Goal: Information Seeking & Learning: Learn about a topic

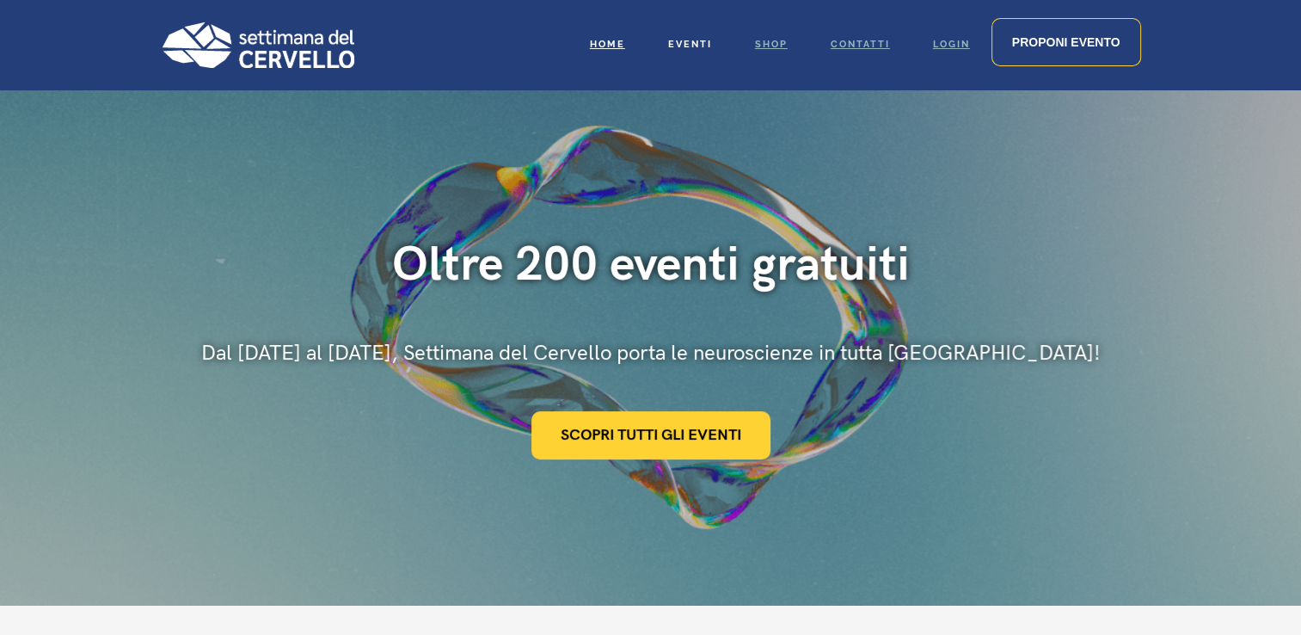
click at [692, 40] on span "Eventi" at bounding box center [690, 44] width 44 height 11
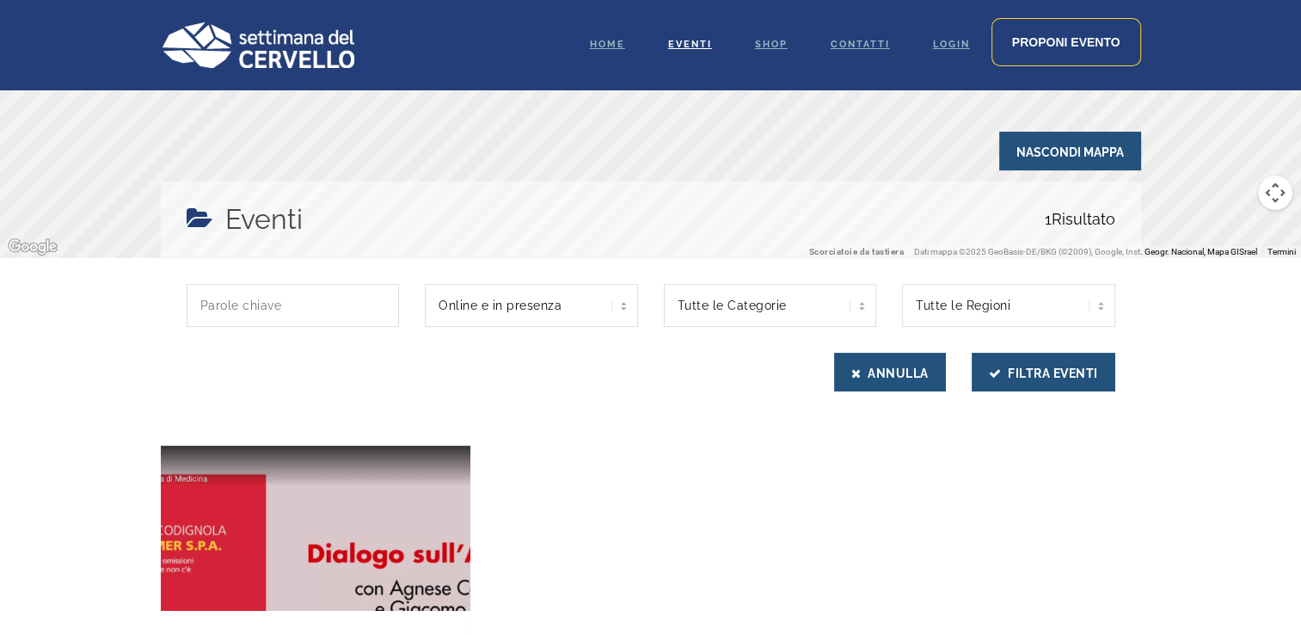
scroll to position [310, 0]
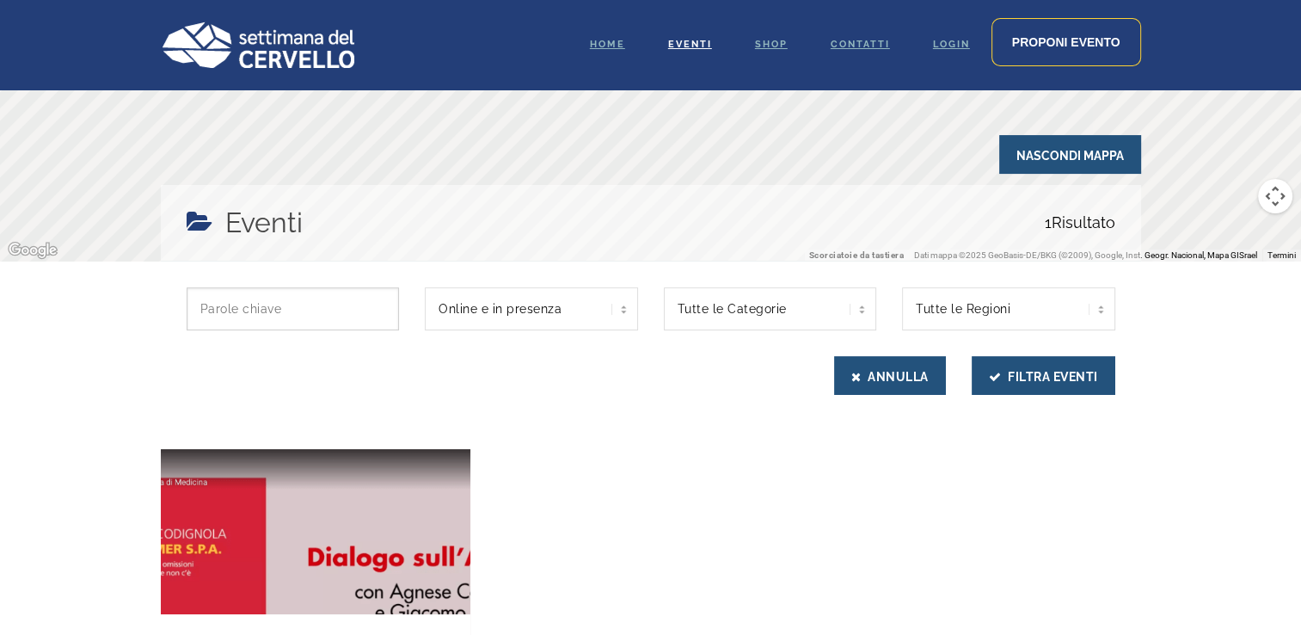
click at [240, 301] on input "text" at bounding box center [293, 308] width 213 height 43
type input "scuola"
click at [972, 356] on button "Filtra Eventi" at bounding box center [1044, 375] width 144 height 39
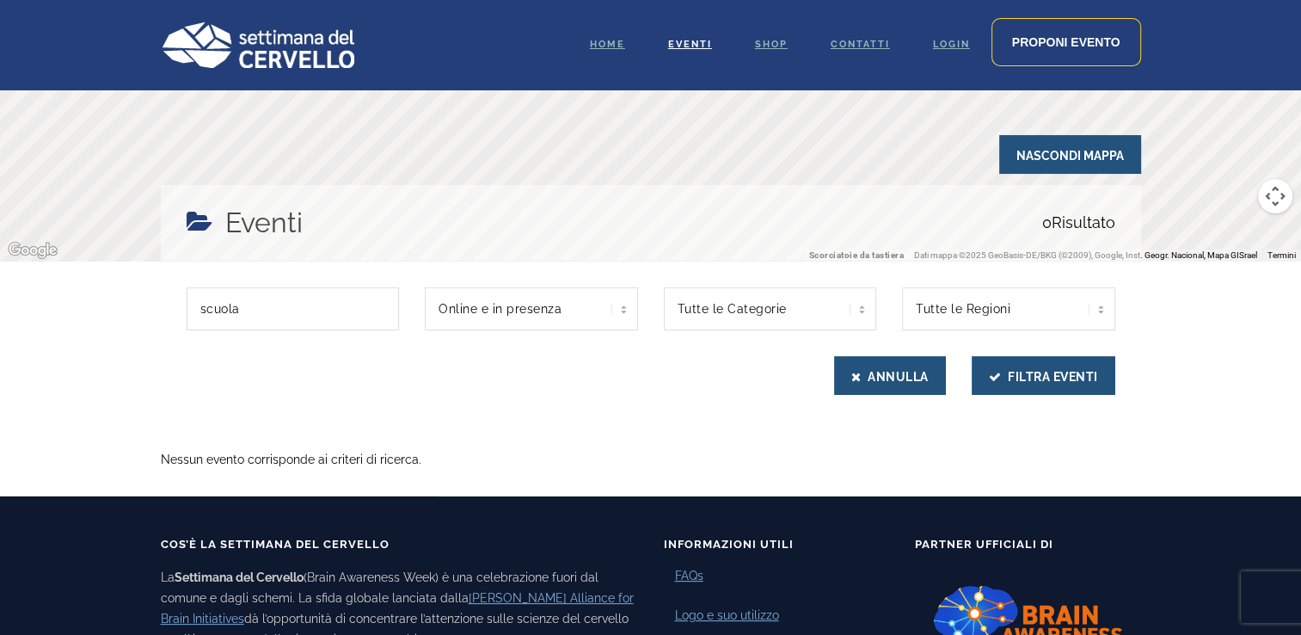
click at [1221, 226] on div at bounding box center [650, 21] width 1301 height 482
click at [924, 378] on button "Annulla" at bounding box center [890, 375] width 112 height 39
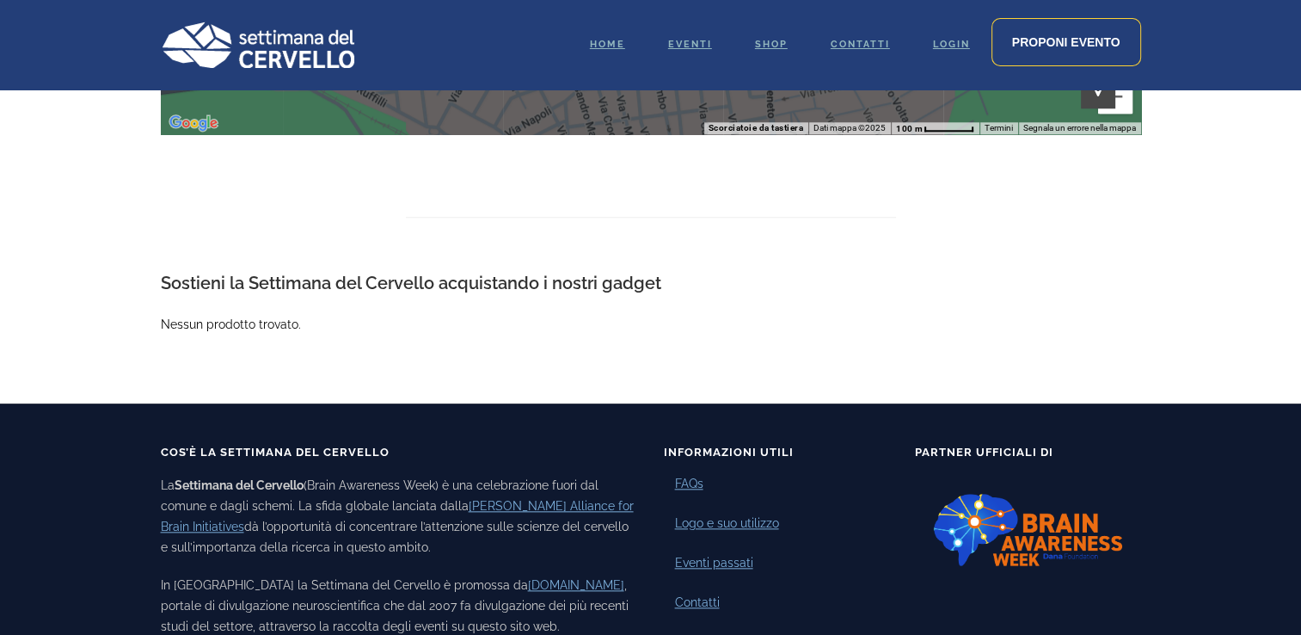
scroll to position [1789, 0]
